Goal: Find contact information: Find contact information

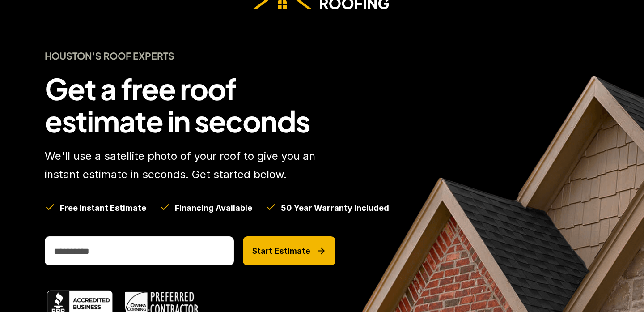
scroll to position [17, 0]
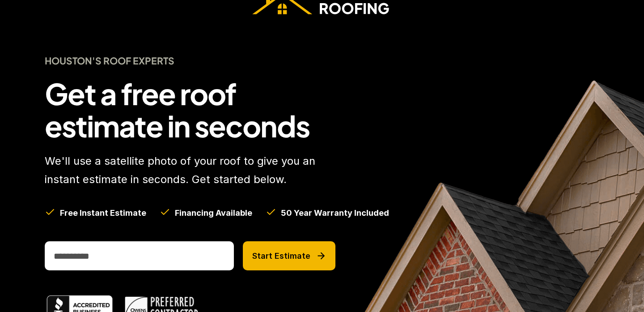
click at [343, 4] on img at bounding box center [321, 3] width 139 height 22
click at [343, 6] on img at bounding box center [321, 3] width 139 height 22
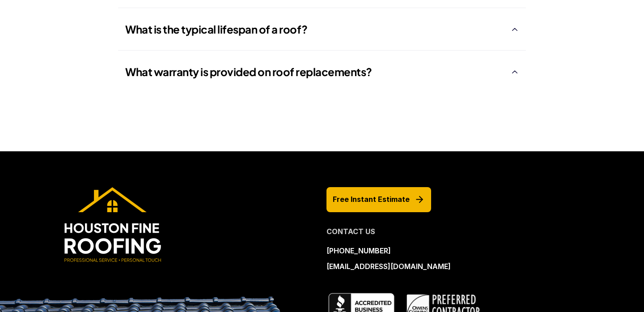
scroll to position [1667, 0]
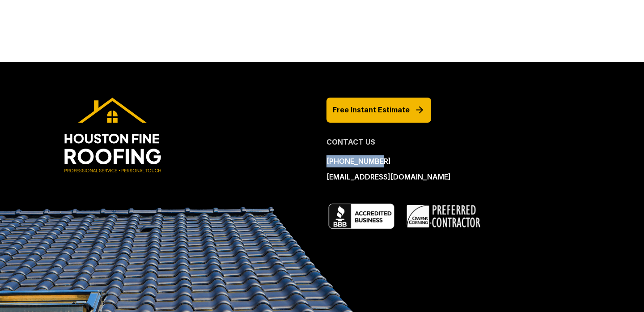
drag, startPoint x: 378, startPoint y: 163, endPoint x: 327, endPoint y: 164, distance: 51.0
click at [327, 164] on div "832-702-9154 houstonfineroofing@gmail.com" at bounding box center [397, 169] width 142 height 28
copy p "[PHONE_NUMBER]"
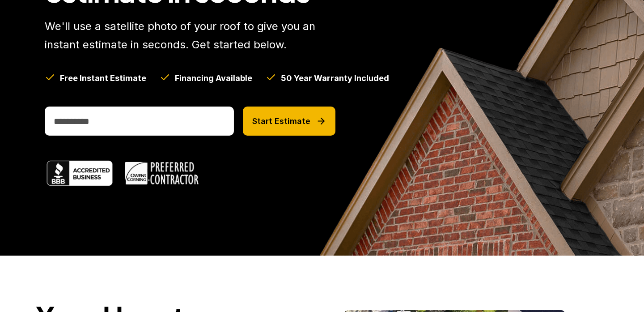
scroll to position [0, 0]
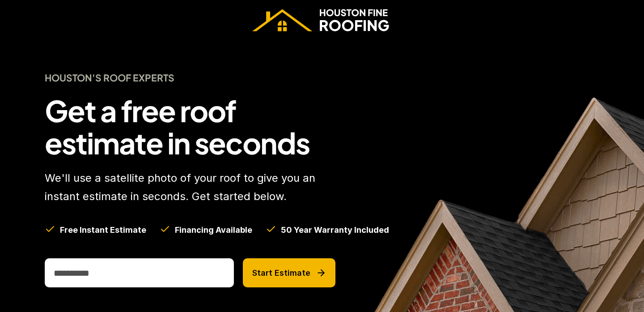
click at [339, 10] on img at bounding box center [321, 20] width 139 height 22
click at [285, 26] on img at bounding box center [321, 20] width 139 height 22
click at [357, 26] on img at bounding box center [321, 20] width 139 height 22
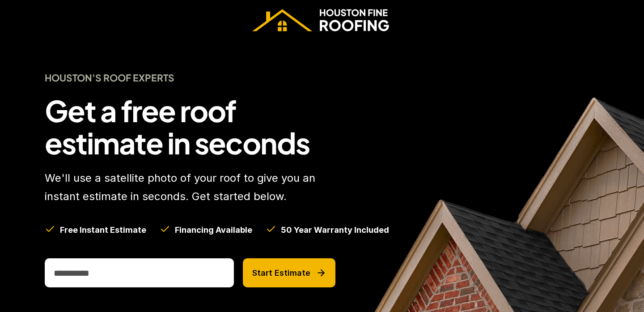
click at [117, 78] on h4 "Houston's Roof Experts" at bounding box center [190, 78] width 291 height 12
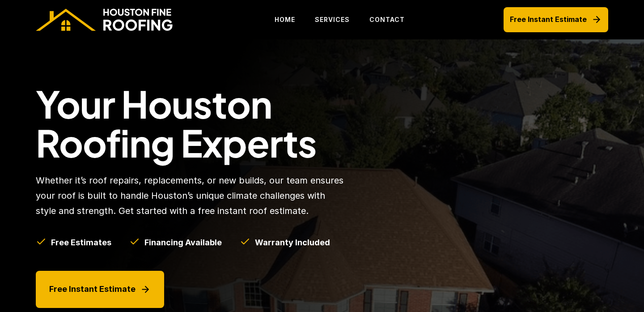
click at [118, 19] on img at bounding box center [105, 19] width 139 height 22
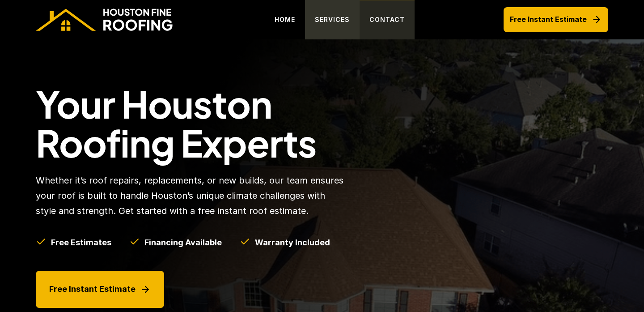
click at [390, 24] on p "CONTACT" at bounding box center [386, 19] width 35 height 11
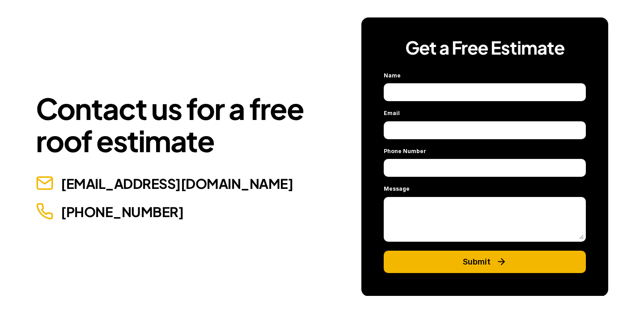
scroll to position [68, 0]
